Goal: Transaction & Acquisition: Download file/media

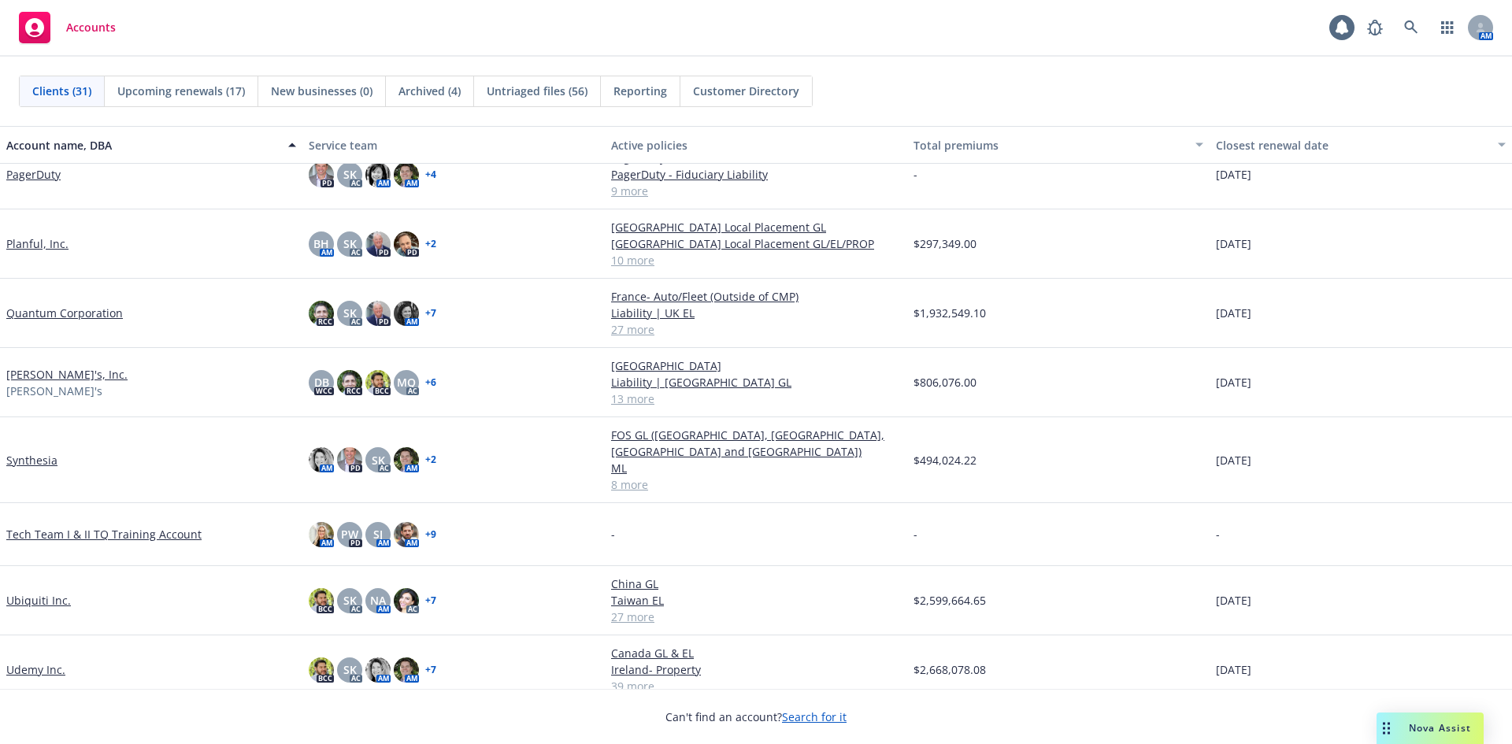
scroll to position [1334, 0]
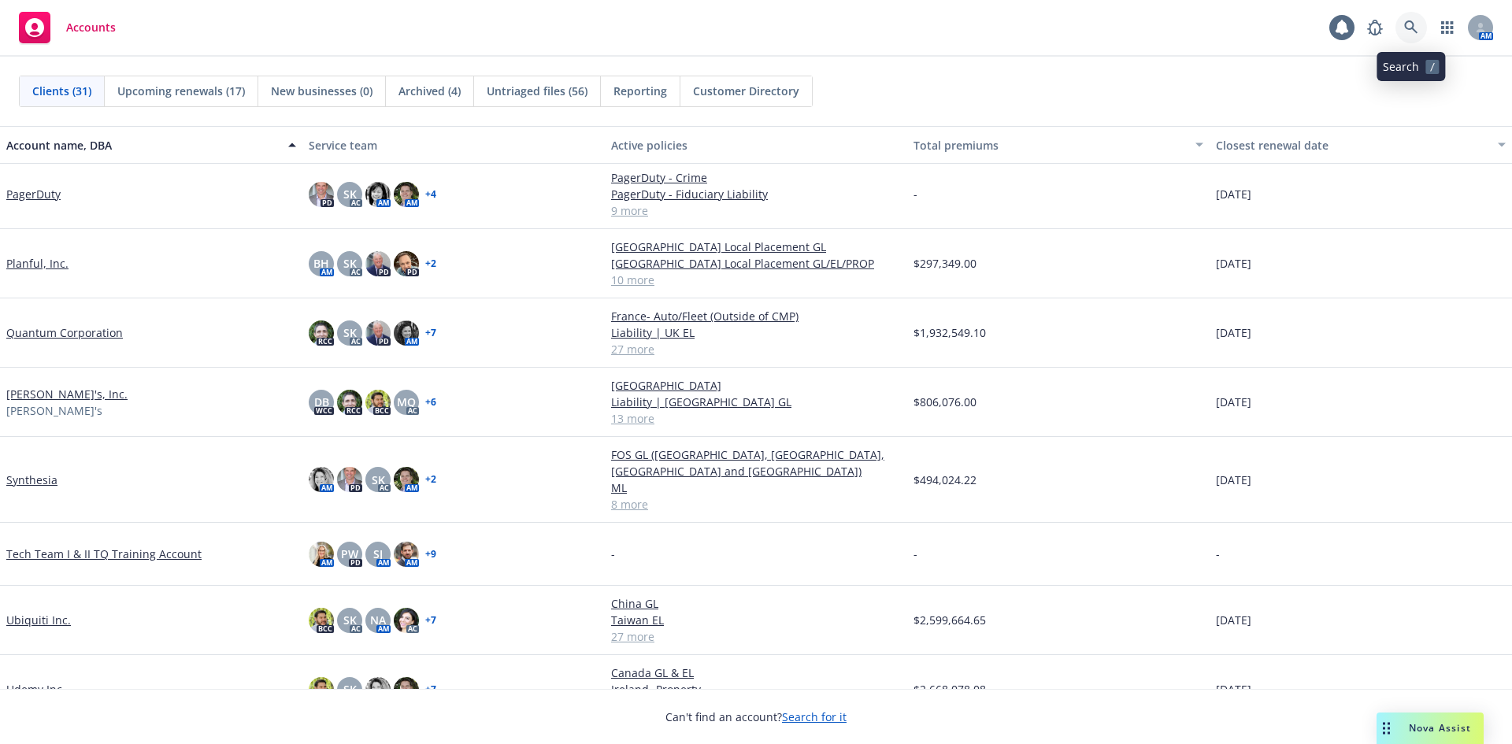
click at [1412, 32] on icon at bounding box center [1411, 27] width 14 height 14
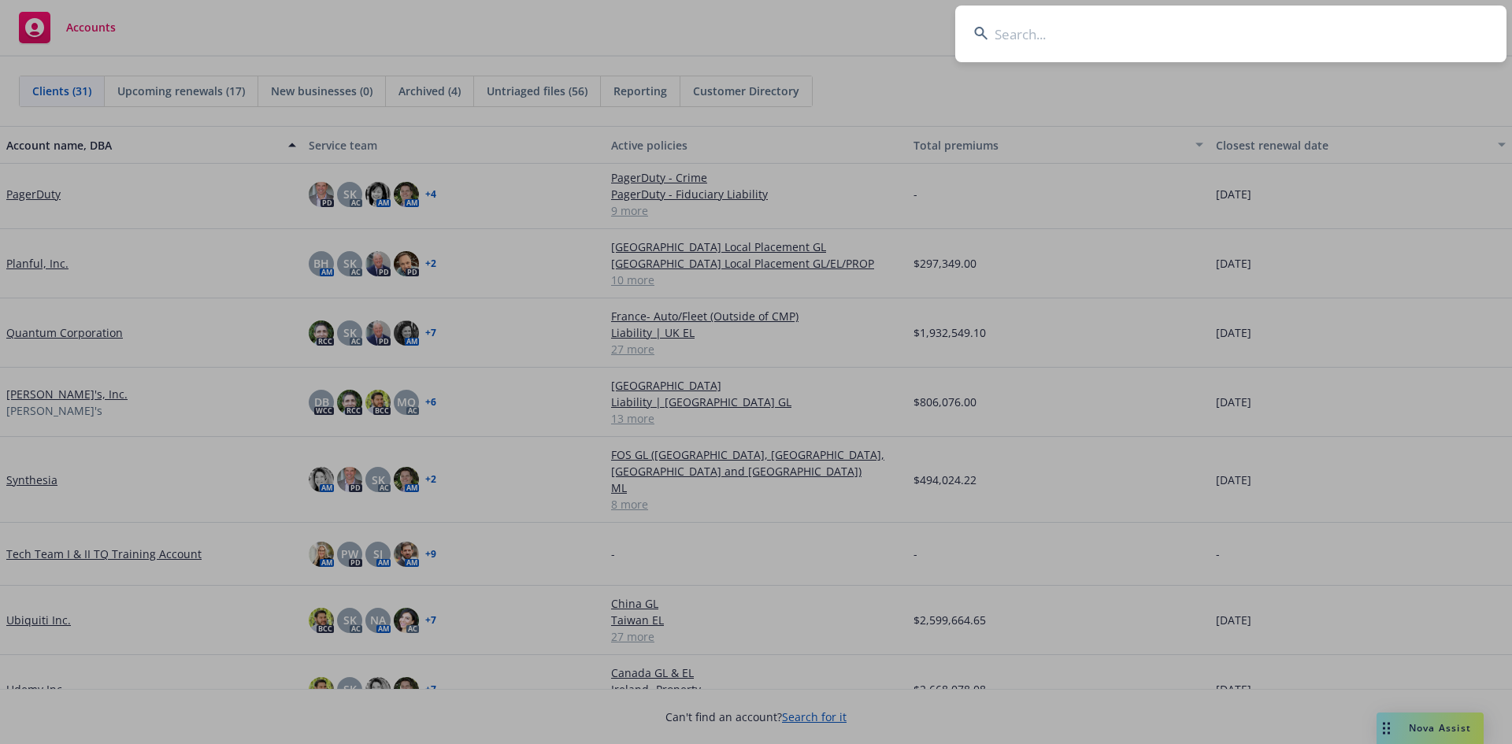
click at [1096, 36] on input at bounding box center [1230, 34] width 551 height 57
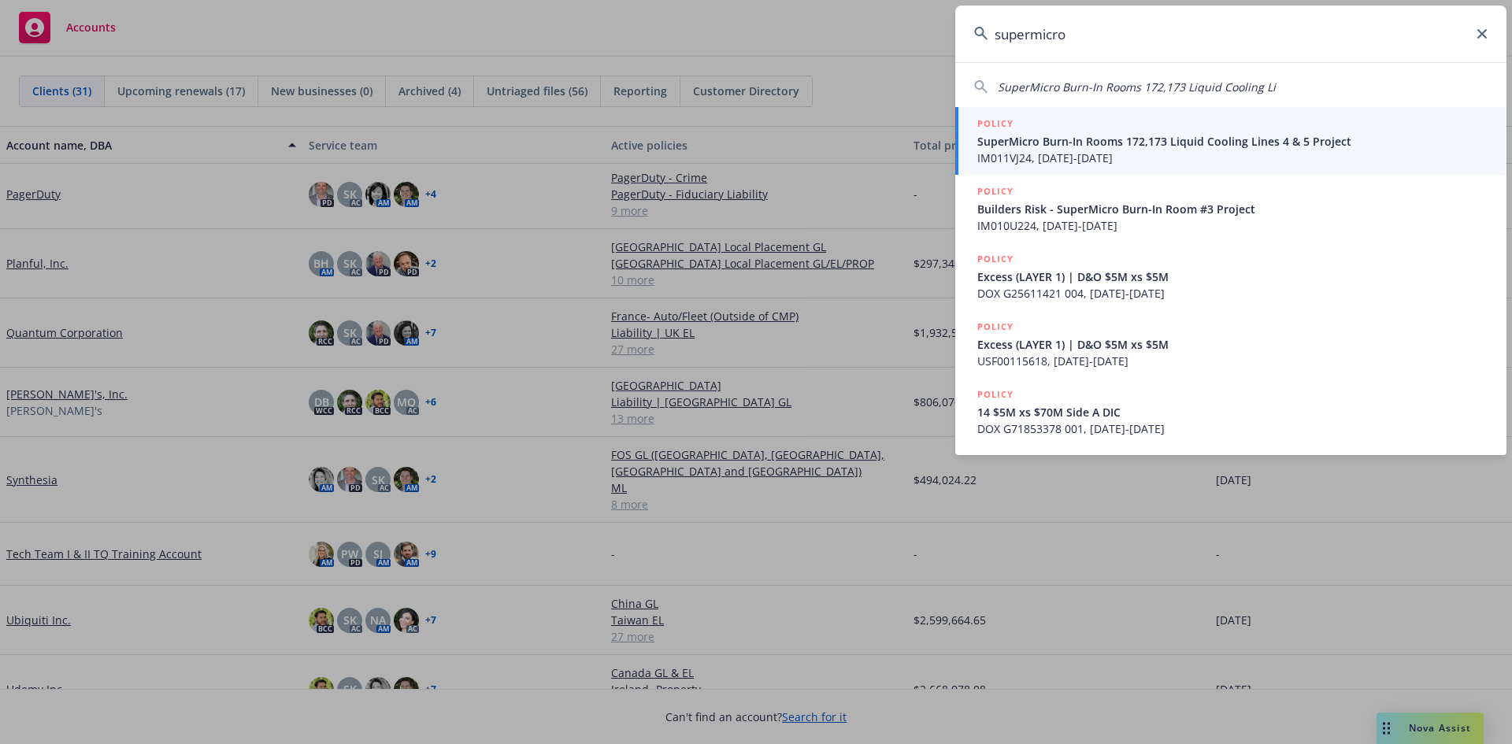
click at [1033, 35] on input "supermicro" at bounding box center [1230, 34] width 551 height 57
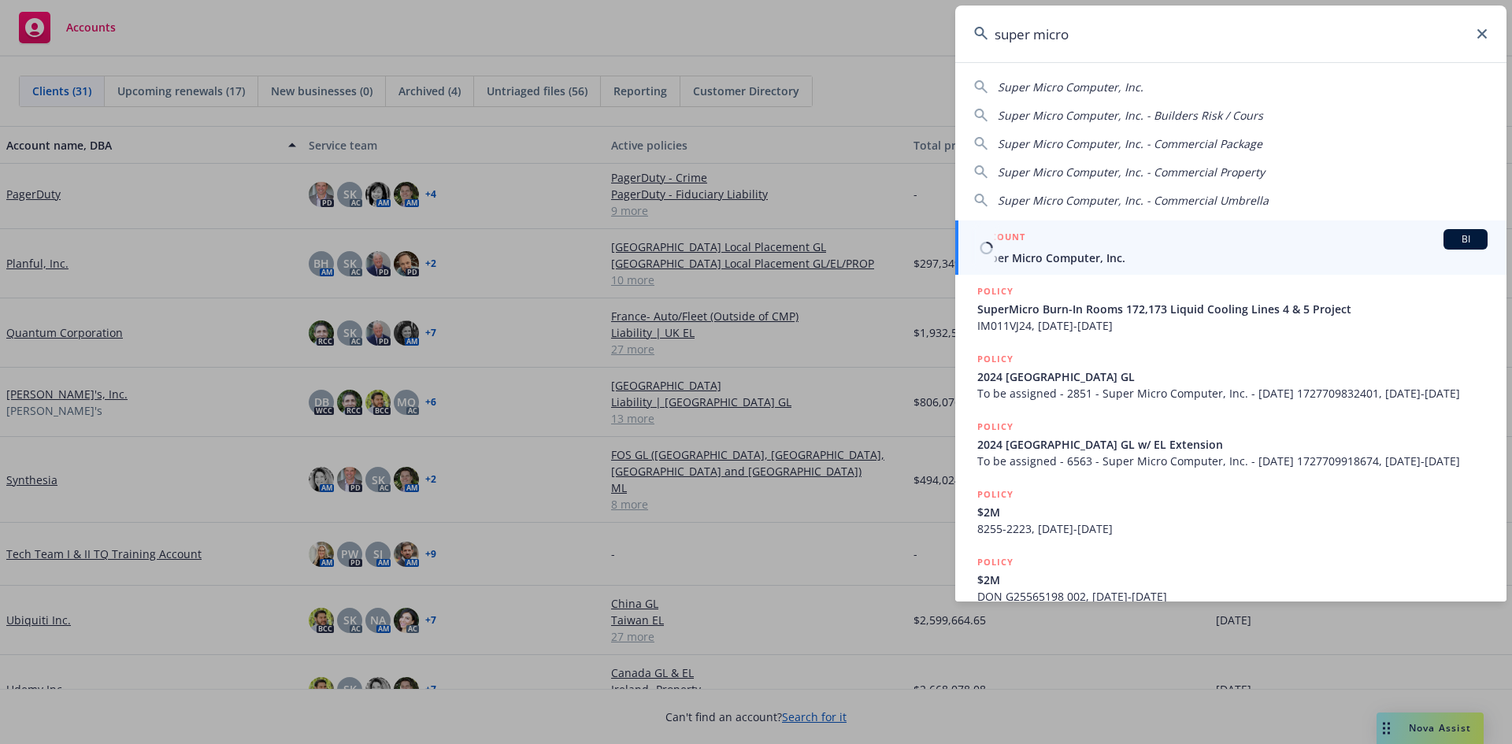
type input "super micro"
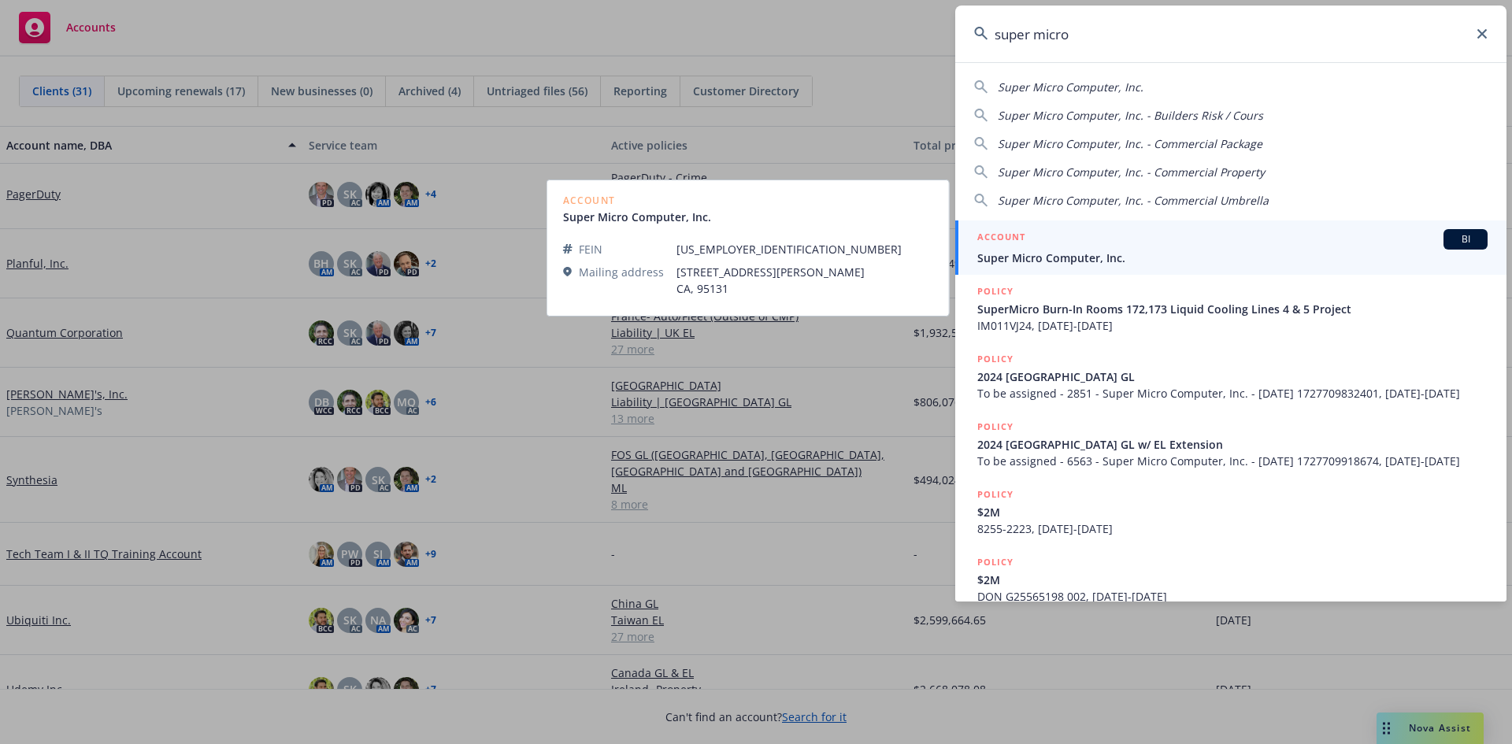
click at [1061, 254] on span "Super Micro Computer, Inc." at bounding box center [1233, 258] width 510 height 17
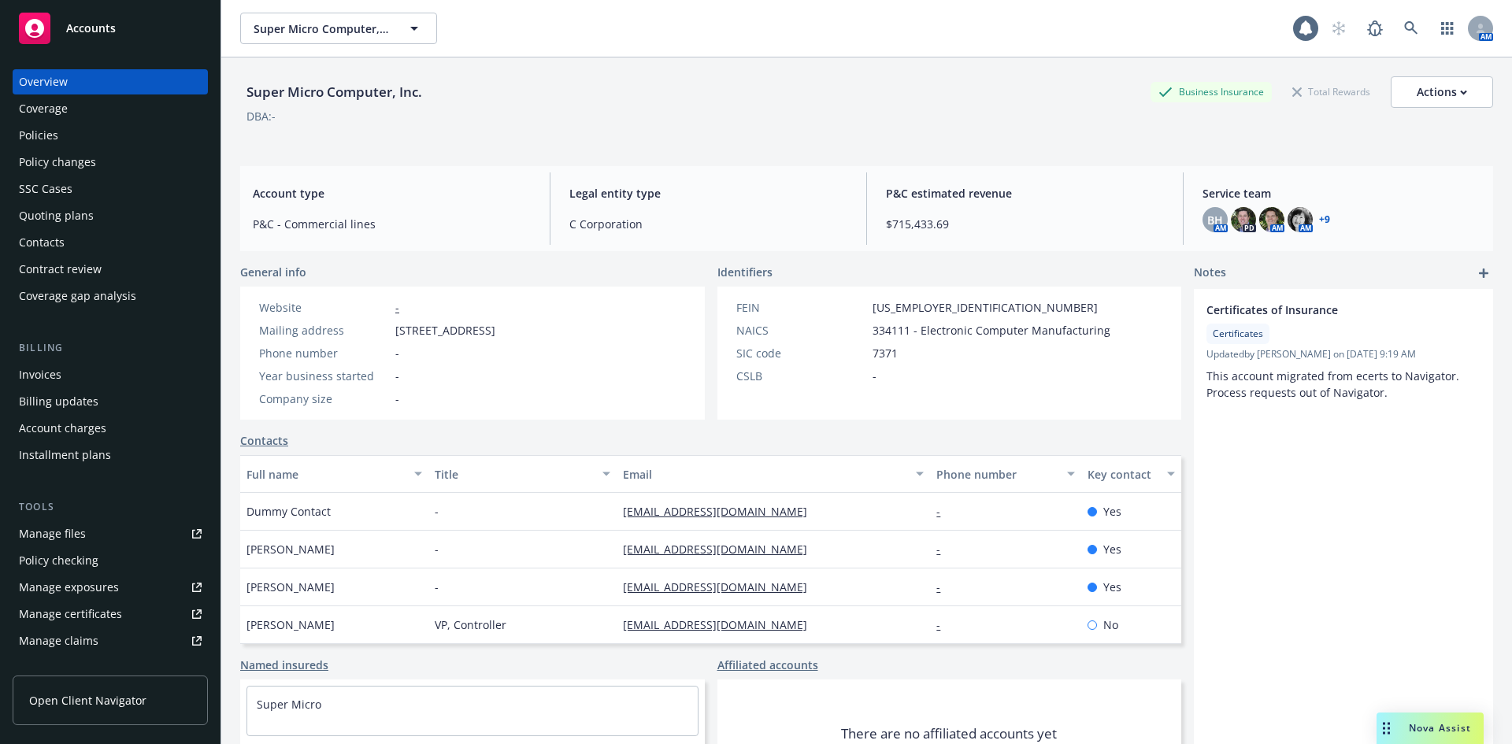
click at [39, 139] on div "Policies" at bounding box center [38, 135] width 39 height 25
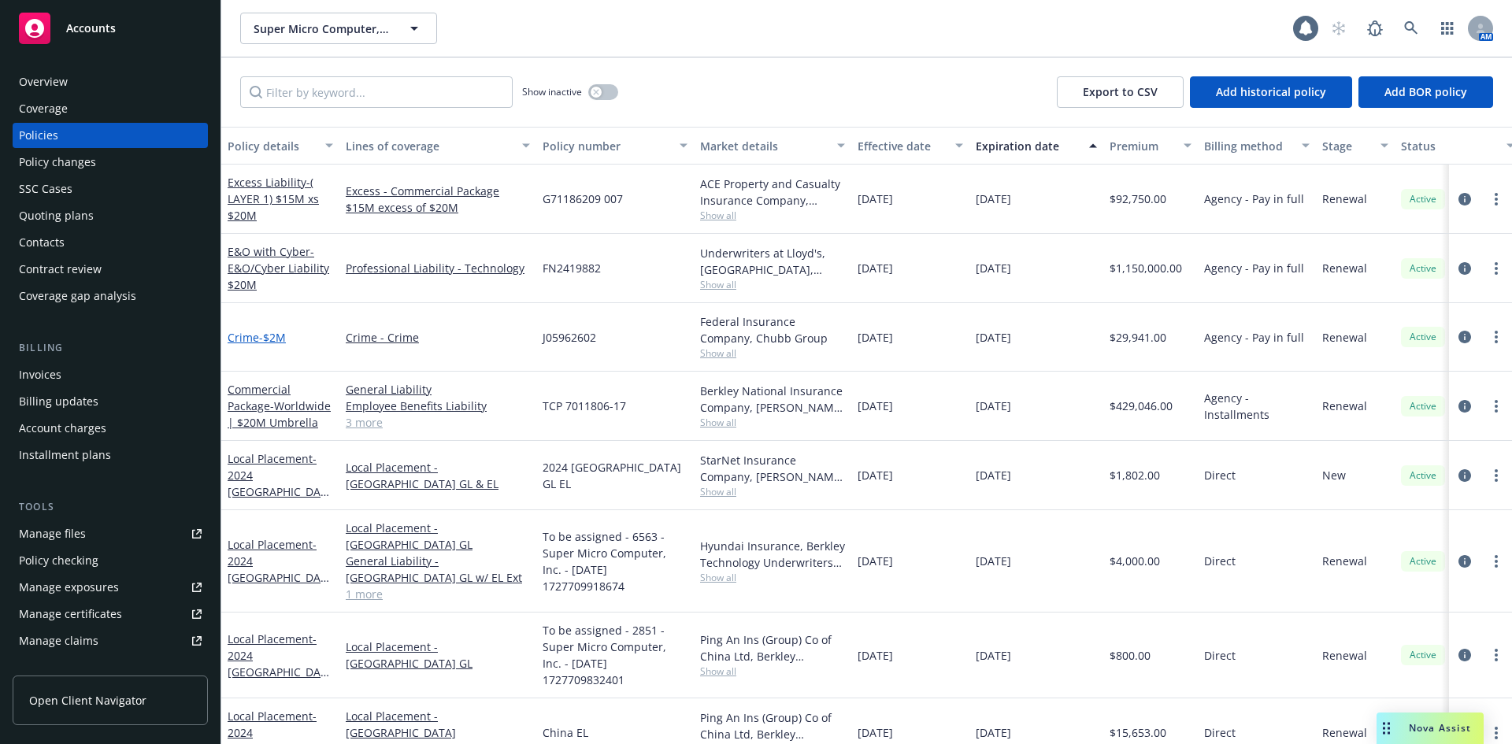
click at [259, 334] on span "- $2M" at bounding box center [272, 337] width 27 height 15
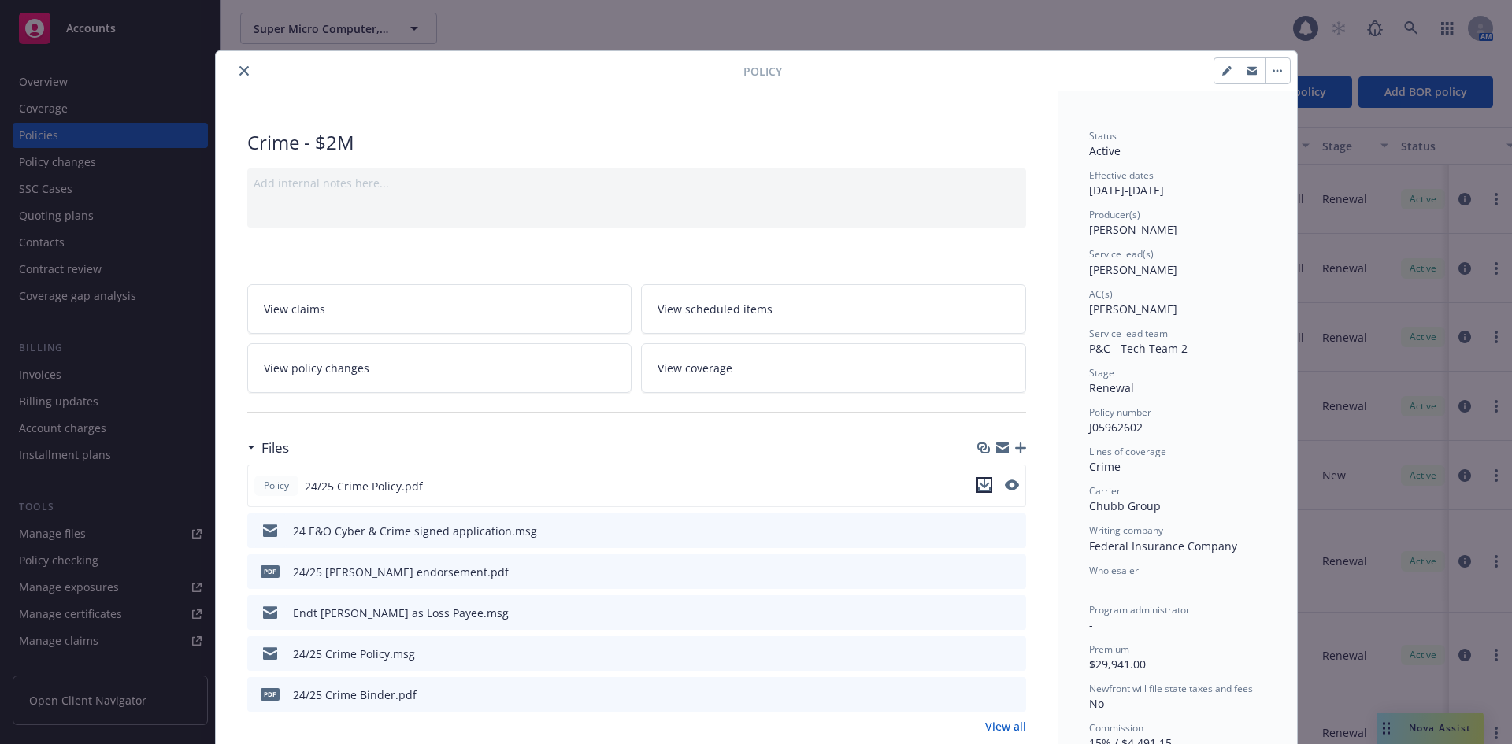
click at [980, 484] on icon "download file" at bounding box center [984, 485] width 13 height 13
click at [243, 70] on button "close" at bounding box center [244, 70] width 19 height 19
